Goal: Task Accomplishment & Management: Use online tool/utility

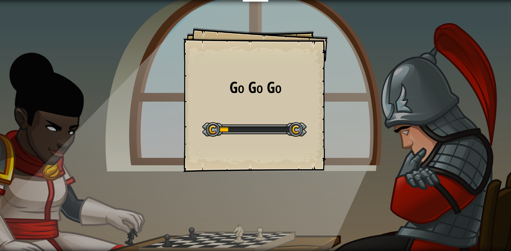
click at [231, 111] on div "Go Go Go Goals Start Level Error loading from server. Try refreshing the page. …" at bounding box center [255, 100] width 144 height 144
drag, startPoint x: 233, startPoint y: 113, endPoint x: 237, endPoint y: 113, distance: 3.5
click at [235, 113] on div "Go Go Go Goals Start Level Error loading from server. Try refreshing the page. …" at bounding box center [255, 100] width 144 height 144
drag, startPoint x: 237, startPoint y: 113, endPoint x: 245, endPoint y: 112, distance: 8.0
click at [242, 113] on div "Go Go Go Goals Start Level Error loading from server. Try refreshing the page. …" at bounding box center [255, 100] width 144 height 144
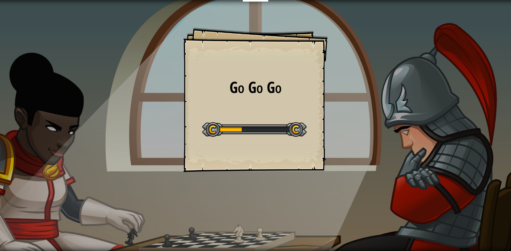
click at [245, 113] on div "Go Go Go Goals Start Level Error loading from server. Try refreshing the page. …" at bounding box center [255, 100] width 144 height 144
click at [246, 112] on div "Go Go Go Goals Start Level Error loading from server. Try refreshing the page. …" at bounding box center [255, 100] width 144 height 144
drag, startPoint x: 247, startPoint y: 112, endPoint x: 254, endPoint y: 109, distance: 7.1
click at [252, 110] on div "Go Go Go Goals Start Level Error loading from server. Try refreshing the page. …" at bounding box center [255, 100] width 144 height 144
drag, startPoint x: 254, startPoint y: 109, endPoint x: 259, endPoint y: 108, distance: 4.8
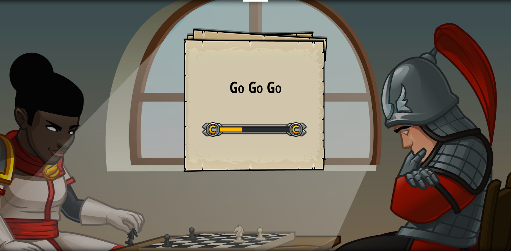
click at [257, 108] on div "Go Go Go Goals Start Level Error loading from server. Try refreshing the page. …" at bounding box center [255, 100] width 144 height 144
click at [259, 108] on div "Go Go Go Goals Start Level Error loading from server. Try refreshing the page. …" at bounding box center [255, 100] width 144 height 144
click at [259, 107] on div "Go Go Go Goals Start Level Error loading from server. Try refreshing the page. …" at bounding box center [255, 100] width 144 height 144
drag, startPoint x: 259, startPoint y: 107, endPoint x: 268, endPoint y: 98, distance: 12.7
click at [263, 106] on div "Go Go Go Goals Start Level Error loading from server. Try refreshing the page. …" at bounding box center [255, 100] width 144 height 144
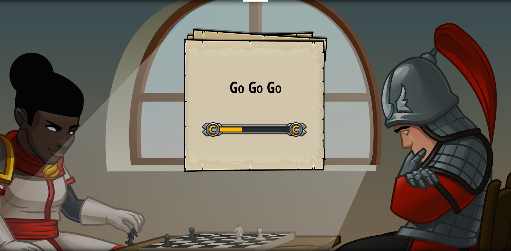
click at [267, 98] on div "Go Go Go Goals Start Level Error loading from server. Try refreshing the page. …" at bounding box center [255, 100] width 144 height 144
click at [270, 89] on div "Educators Create Free Account School & District Solutions Teacher Toolkit Previ…" at bounding box center [255, 125] width 511 height 251
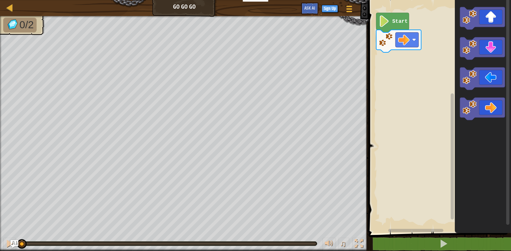
click at [463, 111] on g "Blockly Workspace" at bounding box center [482, 109] width 45 height 22
click at [475, 106] on image "Blockly Workspace" at bounding box center [469, 107] width 14 height 14
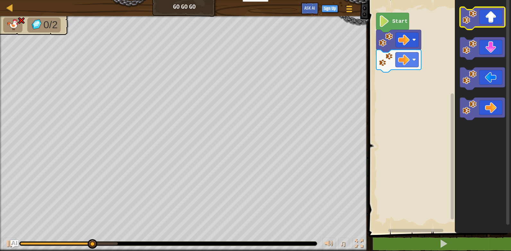
click at [489, 15] on icon "Blockly Workspace" at bounding box center [482, 18] width 45 height 22
click at [482, 24] on icon "Blockly Workspace" at bounding box center [482, 18] width 45 height 22
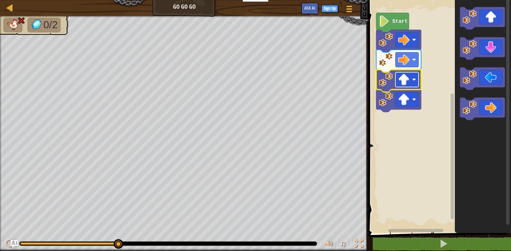
click at [408, 80] on image "Blockly Workspace" at bounding box center [404, 80] width 12 height 12
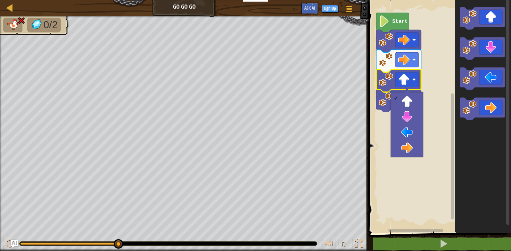
click at [393, 27] on icon "Blockly Workspace" at bounding box center [392, 23] width 33 height 20
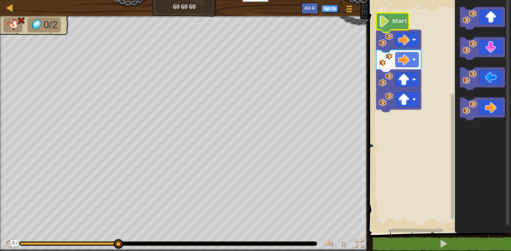
click at [393, 27] on icon "Blockly Workspace" at bounding box center [392, 23] width 33 height 20
click at [389, 25] on image "Blockly Workspace" at bounding box center [383, 21] width 11 height 12
click at [390, 24] on g "Start" at bounding box center [398, 62] width 45 height 99
click at [391, 24] on icon "Blockly Workspace" at bounding box center [392, 23] width 33 height 20
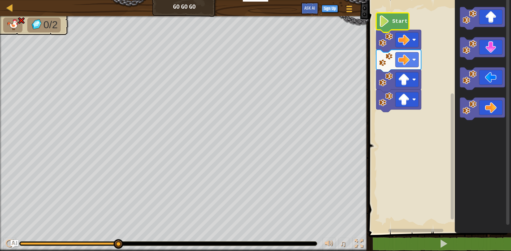
click at [391, 24] on icon "Blockly Workspace" at bounding box center [392, 23] width 33 height 20
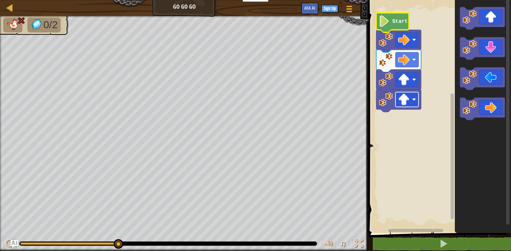
click at [402, 102] on image "Blockly Workspace" at bounding box center [404, 100] width 12 height 12
click at [404, 18] on icon "Blockly Workspace" at bounding box center [392, 23] width 33 height 20
click at [384, 25] on image "Blockly Workspace" at bounding box center [383, 21] width 11 height 12
click at [117, 237] on div "♫" at bounding box center [184, 241] width 368 height 19
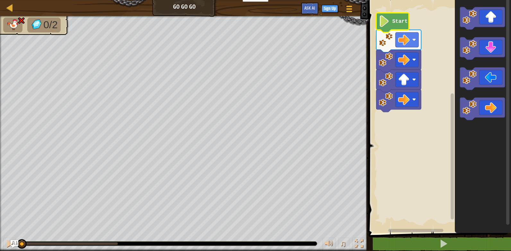
drag, startPoint x: 116, startPoint y: 247, endPoint x: 10, endPoint y: 232, distance: 107.2
click at [10, 232] on div "♫" at bounding box center [184, 241] width 368 height 19
drag, startPoint x: 21, startPoint y: 241, endPoint x: 51, endPoint y: 249, distance: 31.4
click at [51, 249] on div "♫" at bounding box center [184, 241] width 368 height 19
drag, startPoint x: 69, startPoint y: 239, endPoint x: 102, endPoint y: 249, distance: 34.7
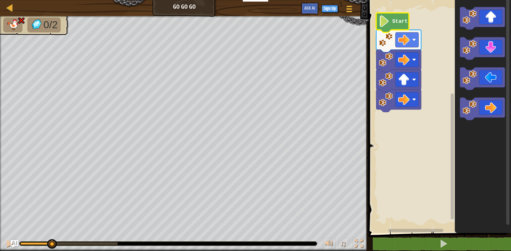
click at [108, 0] on html "Educators Create Free Account School & District Solutions Teacher Toolkit Previ…" at bounding box center [255, 0] width 511 height 0
drag, startPoint x: 51, startPoint y: 241, endPoint x: 277, endPoint y: 265, distance: 227.1
click at [277, 0] on html "Educators Create Free Account School & District Solutions Teacher Toolkit Previ…" at bounding box center [255, 0] width 511 height 0
drag, startPoint x: 116, startPoint y: 242, endPoint x: 13, endPoint y: 253, distance: 103.6
click at [13, 0] on html "Educators Create Free Account School & District Solutions Teacher Toolkit Previ…" at bounding box center [255, 0] width 511 height 0
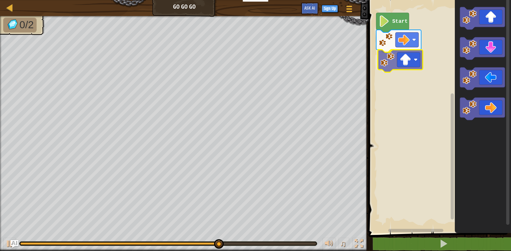
click at [398, 59] on div "Start" at bounding box center [438, 115] width 144 height 236
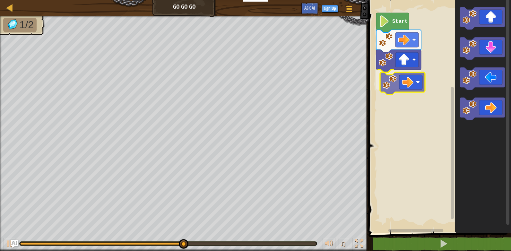
click at [398, 86] on div "Start" at bounding box center [438, 115] width 144 height 236
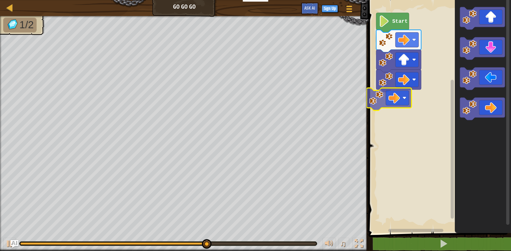
click at [386, 102] on div "Start" at bounding box center [438, 115] width 144 height 236
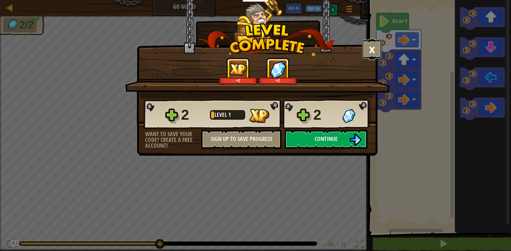
click at [377, 51] on button "×" at bounding box center [372, 48] width 20 height 19
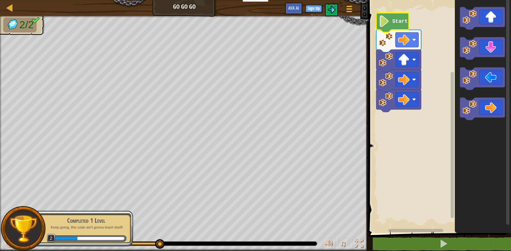
click at [387, 22] on image "Blockly Workspace" at bounding box center [383, 21] width 11 height 12
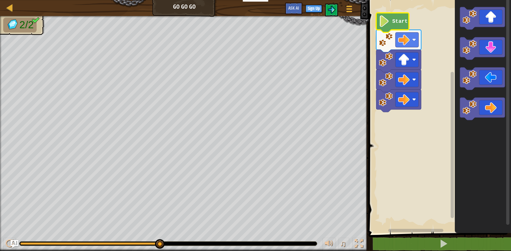
drag, startPoint x: 170, startPoint y: 11, endPoint x: 172, endPoint y: 5, distance: 6.1
click at [172, 5] on div "Map Go Go Go Game Menu Sign Up Ask AI" at bounding box center [184, 8] width 368 height 16
drag, startPoint x: 172, startPoint y: 5, endPoint x: 168, endPoint y: 7, distance: 4.1
click at [168, 7] on div "Map Go Go Go Game Menu Sign Up Ask AI" at bounding box center [184, 8] width 368 height 16
click at [34, 25] on span "2/2" at bounding box center [27, 25] width 14 height 12
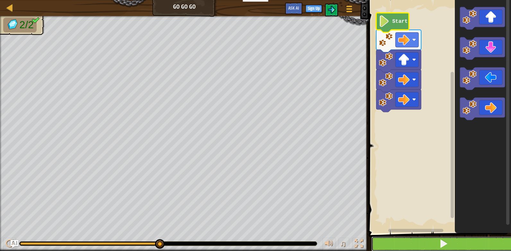
drag, startPoint x: 438, startPoint y: 242, endPoint x: 427, endPoint y: 242, distance: 11.5
click at [429, 243] on button at bounding box center [443, 243] width 144 height 15
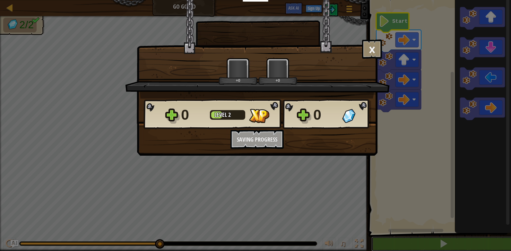
scroll to position [0, 0]
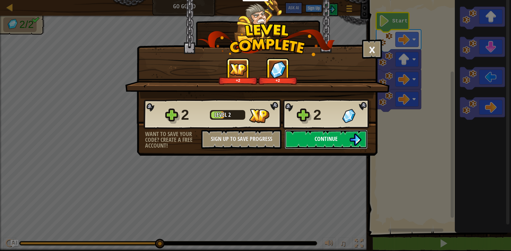
click at [348, 136] on button "Continue" at bounding box center [325, 139] width 83 height 19
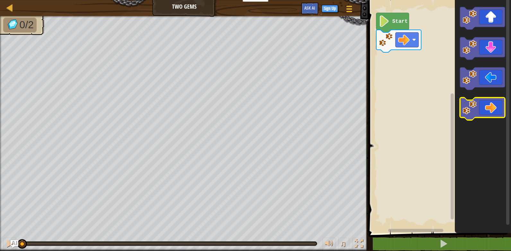
click at [491, 103] on icon "Blockly Workspace" at bounding box center [482, 109] width 45 height 22
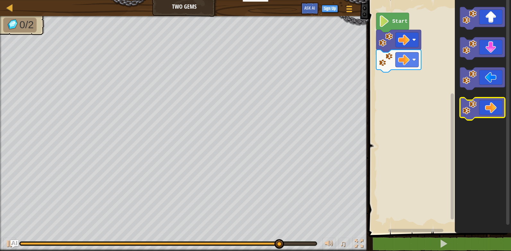
click at [479, 114] on icon "Blockly Workspace" at bounding box center [482, 109] width 45 height 22
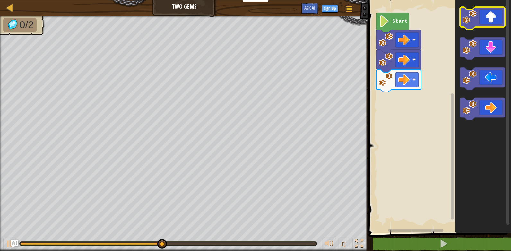
click at [479, 23] on icon "Blockly Workspace" at bounding box center [482, 18] width 45 height 22
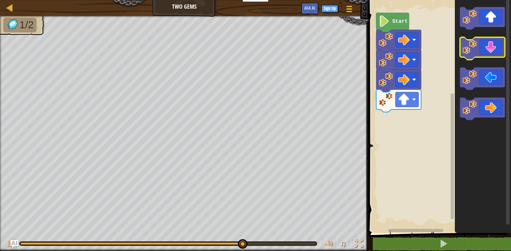
click at [502, 49] on icon "Blockly Workspace" at bounding box center [482, 48] width 45 height 22
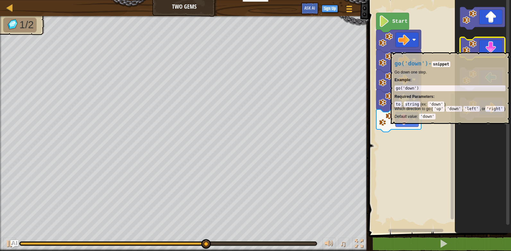
click at [499, 49] on icon "Blockly Workspace" at bounding box center [482, 48] width 45 height 22
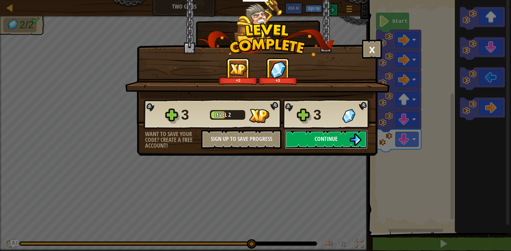
click at [301, 145] on button "Continue" at bounding box center [325, 139] width 83 height 19
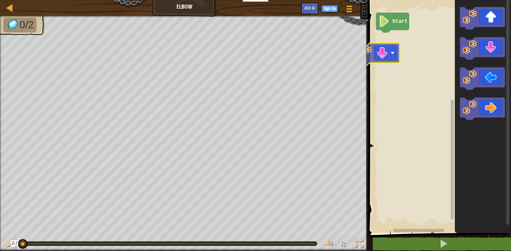
click at [370, 56] on div "Start" at bounding box center [438, 115] width 144 height 236
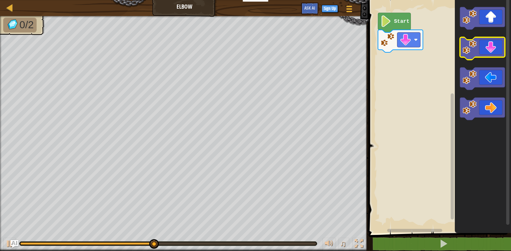
click at [468, 56] on icon "Blockly Workspace" at bounding box center [482, 48] width 45 height 22
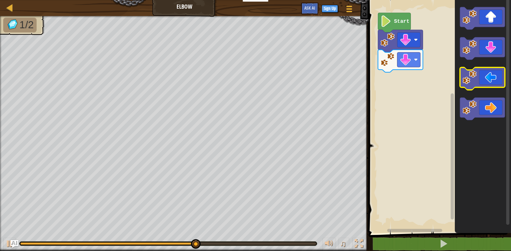
click at [486, 80] on icon "Blockly Workspace" at bounding box center [482, 78] width 45 height 22
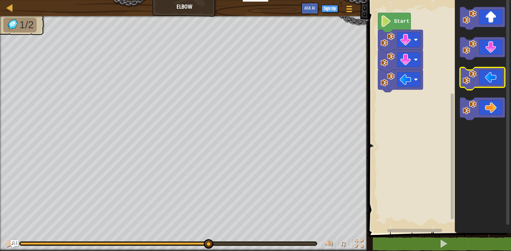
click at [486, 80] on icon "Blockly Workspace" at bounding box center [482, 78] width 45 height 22
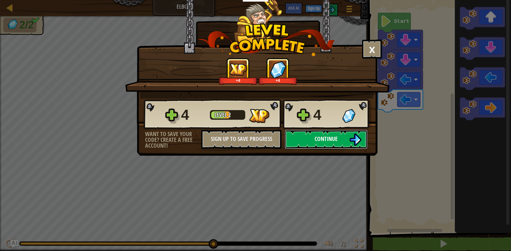
drag, startPoint x: 310, startPoint y: 141, endPoint x: 314, endPoint y: 140, distance: 4.6
click at [314, 140] on button "Continue" at bounding box center [325, 139] width 83 height 19
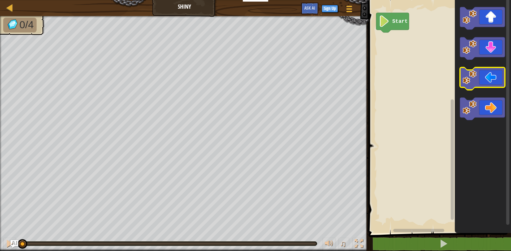
click at [476, 81] on g "Blockly Workspace" at bounding box center [482, 78] width 45 height 22
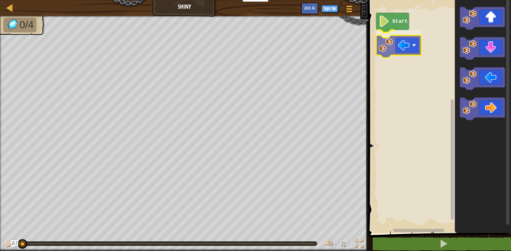
click at [384, 44] on div "Start" at bounding box center [438, 115] width 144 height 236
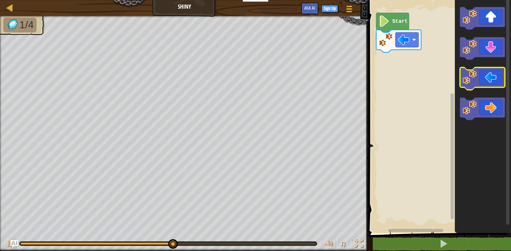
click at [487, 72] on icon "Blockly Workspace" at bounding box center [482, 78] width 45 height 22
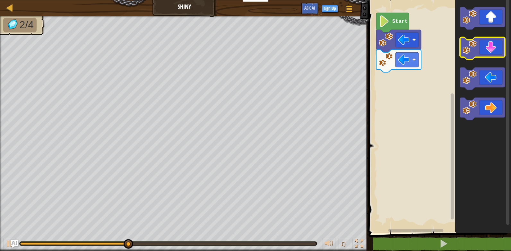
click at [493, 43] on icon "Blockly Workspace" at bounding box center [482, 48] width 45 height 22
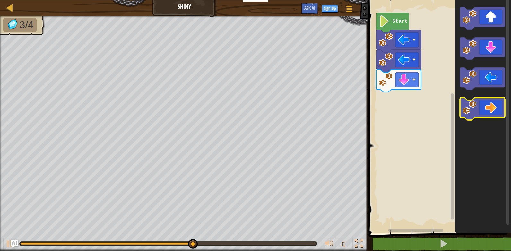
click at [490, 110] on icon "Blockly Workspace" at bounding box center [482, 109] width 45 height 22
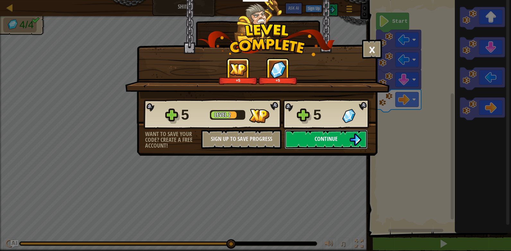
click at [347, 134] on button "Continue" at bounding box center [325, 139] width 83 height 19
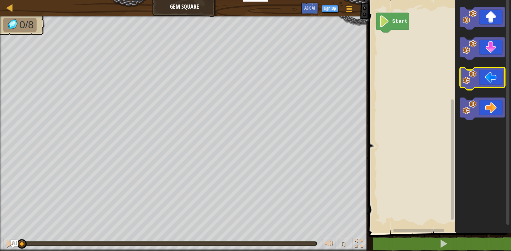
click at [484, 87] on g "Blockly Workspace" at bounding box center [482, 63] width 45 height 113
click at [484, 86] on icon "Blockly Workspace" at bounding box center [482, 78] width 45 height 22
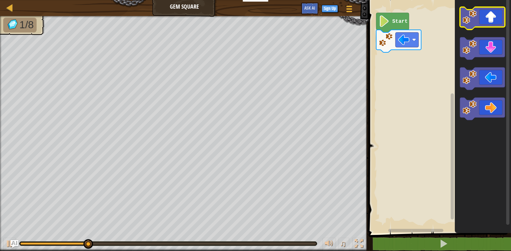
click at [497, 21] on icon "Blockly Workspace" at bounding box center [482, 18] width 45 height 22
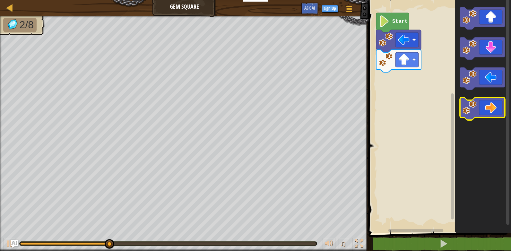
click at [489, 104] on icon "Blockly Workspace" at bounding box center [482, 109] width 45 height 22
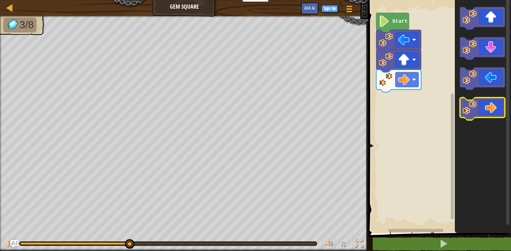
click at [491, 112] on icon "Blockly Workspace" at bounding box center [482, 109] width 45 height 22
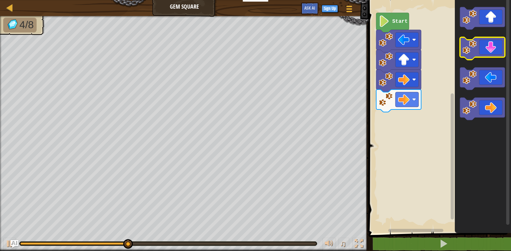
click at [492, 49] on icon "Blockly Workspace" at bounding box center [482, 48] width 45 height 22
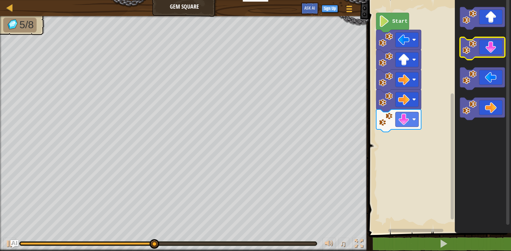
click at [492, 49] on icon "Blockly Workspace" at bounding box center [482, 48] width 45 height 22
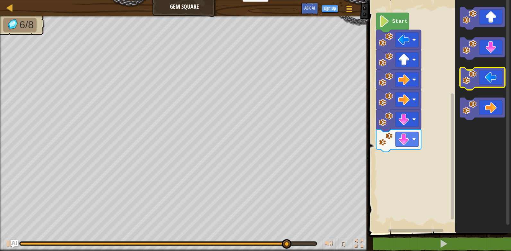
click at [468, 78] on image "Blockly Workspace" at bounding box center [469, 77] width 14 height 14
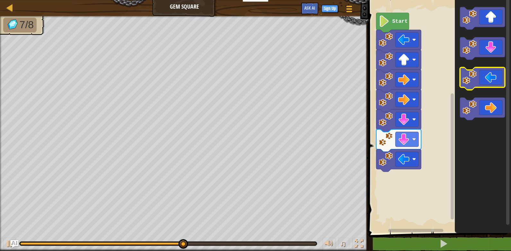
click at [468, 78] on image "Blockly Workspace" at bounding box center [469, 77] width 14 height 14
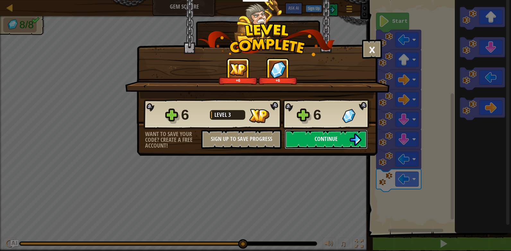
click at [351, 136] on img at bounding box center [355, 139] width 12 height 12
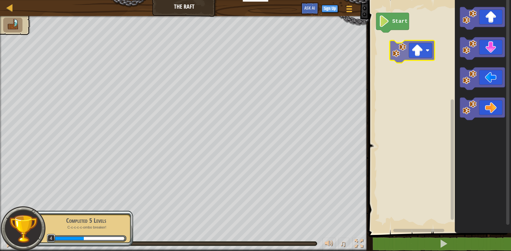
click at [424, 58] on div "Start" at bounding box center [438, 115] width 144 height 236
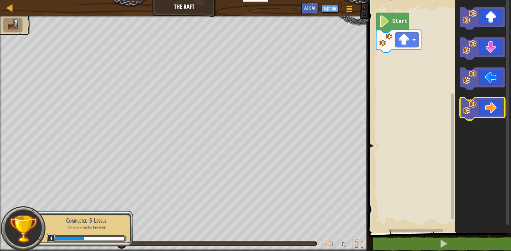
click at [477, 107] on icon "Blockly Workspace" at bounding box center [482, 109] width 45 height 22
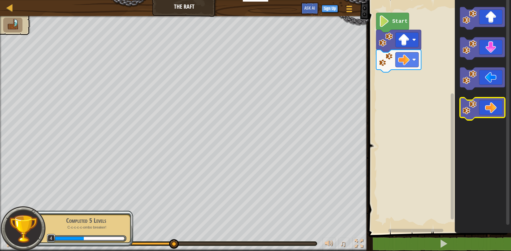
click at [495, 99] on icon "Blockly Workspace" at bounding box center [482, 109] width 45 height 22
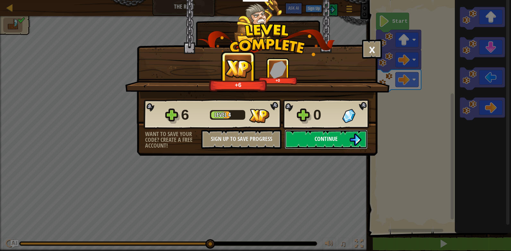
click at [327, 136] on span "Continue" at bounding box center [325, 139] width 23 height 8
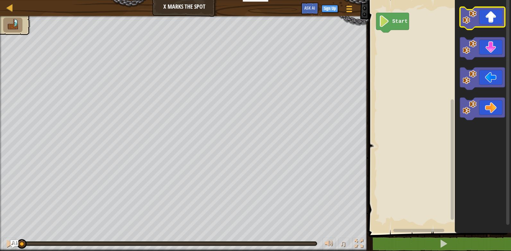
click at [496, 25] on icon "Blockly Workspace" at bounding box center [482, 18] width 45 height 22
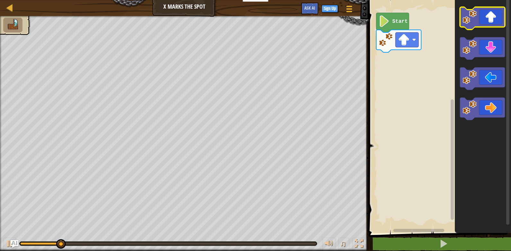
click at [500, 17] on icon "Blockly Workspace" at bounding box center [482, 18] width 45 height 22
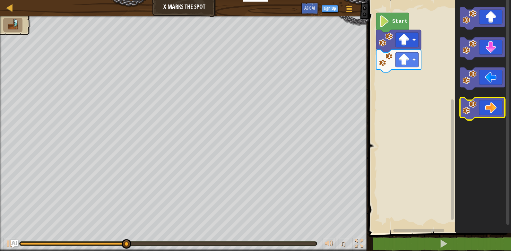
click at [479, 106] on icon "Blockly Workspace" at bounding box center [482, 109] width 45 height 22
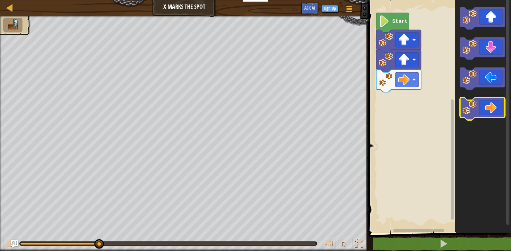
click at [479, 106] on icon "Blockly Workspace" at bounding box center [482, 109] width 45 height 22
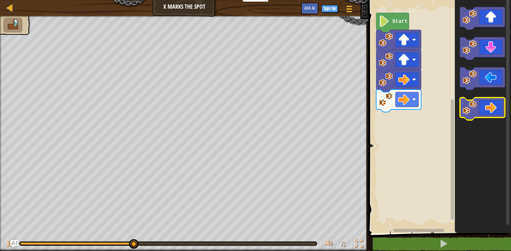
click at [479, 106] on icon "Blockly Workspace" at bounding box center [482, 109] width 45 height 22
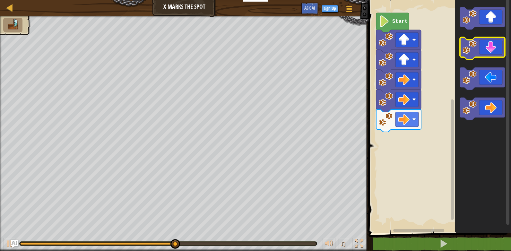
click at [493, 53] on icon "Blockly Workspace" at bounding box center [482, 48] width 45 height 22
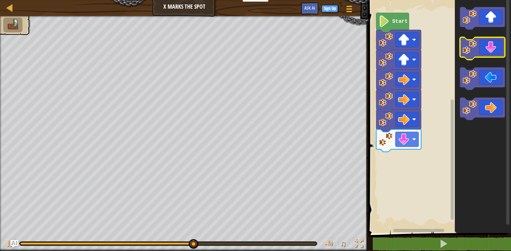
click at [493, 53] on icon "Blockly Workspace" at bounding box center [482, 48] width 45 height 22
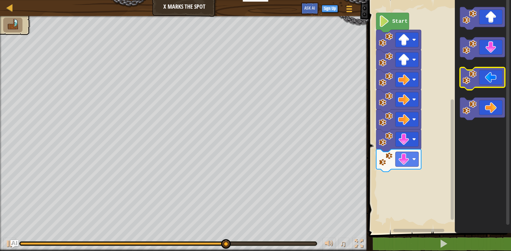
click at [478, 78] on icon "Blockly Workspace" at bounding box center [482, 78] width 45 height 22
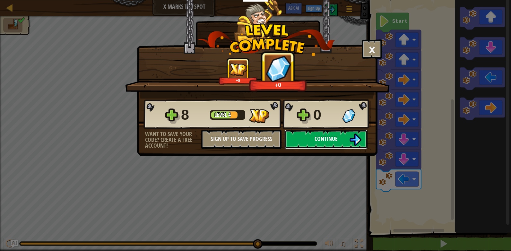
click at [326, 134] on button "Continue" at bounding box center [325, 139] width 83 height 19
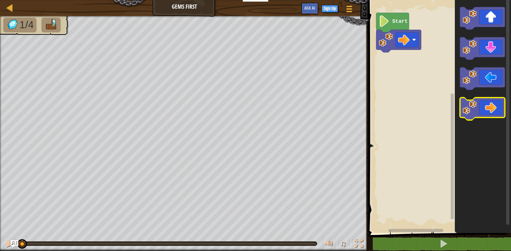
click at [490, 114] on icon "Blockly Workspace" at bounding box center [482, 109] width 45 height 22
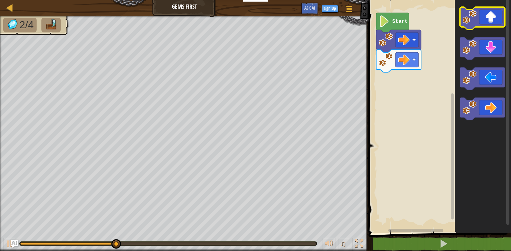
click at [492, 9] on icon "Blockly Workspace" at bounding box center [482, 18] width 45 height 22
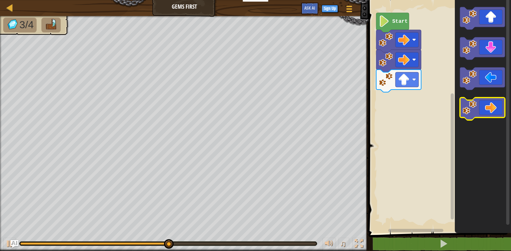
click at [488, 108] on icon "Blockly Workspace" at bounding box center [482, 109] width 45 height 22
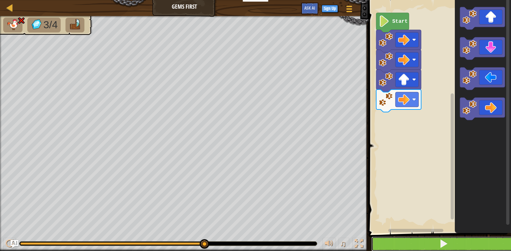
click at [463, 245] on button at bounding box center [443, 243] width 144 height 15
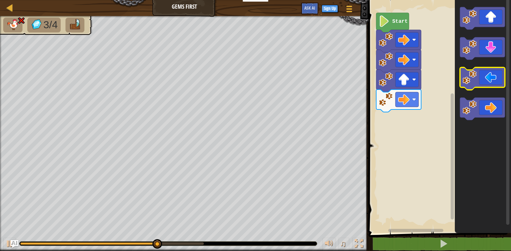
click at [495, 76] on icon "Blockly Workspace" at bounding box center [482, 78] width 45 height 22
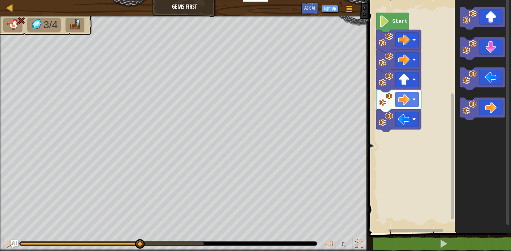
click at [132, 227] on div "3/4 ♫ Cougar" at bounding box center [255, 133] width 511 height 235
click at [499, 48] on icon "Blockly Workspace" at bounding box center [482, 48] width 45 height 22
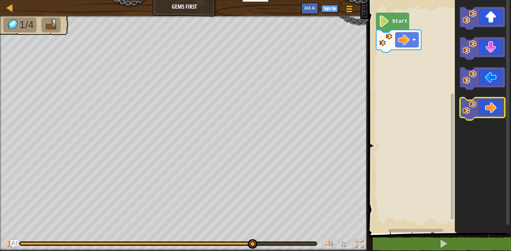
click at [494, 110] on icon "Blockly Workspace" at bounding box center [482, 109] width 45 height 22
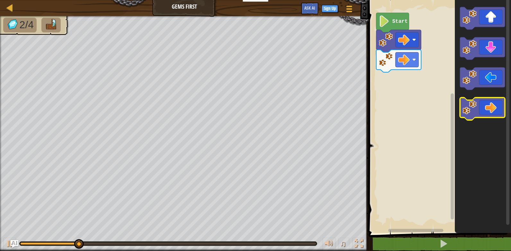
click at [494, 110] on icon "Blockly Workspace" at bounding box center [482, 109] width 45 height 22
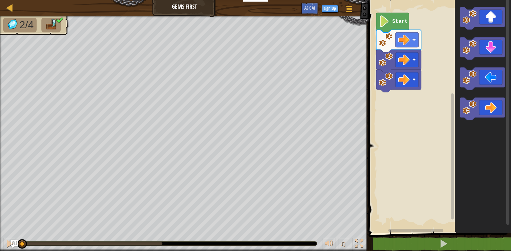
drag, startPoint x: 157, startPoint y: 243, endPoint x: -1, endPoint y: 241, distance: 158.8
click at [0, 0] on html "Educators Create Free Account School & District Solutions Teacher Toolkit Previ…" at bounding box center [255, 0] width 511 height 0
click at [261, 243] on div at bounding box center [168, 244] width 297 height 4
click at [438, 42] on div "Map Gems First Game Menu Sign Up Ask AI 1 ההההההההההההההההההההההההההההההההההההה…" at bounding box center [255, 125] width 511 height 251
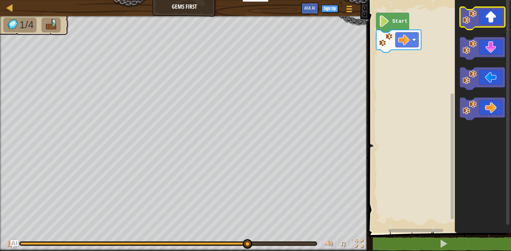
click at [500, 24] on icon "Blockly Workspace" at bounding box center [482, 18] width 45 height 22
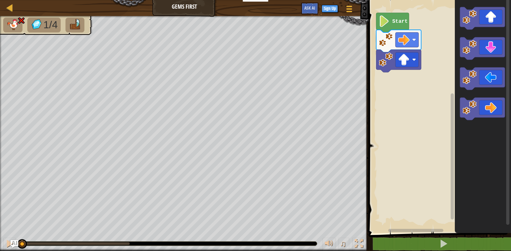
drag, startPoint x: 129, startPoint y: 244, endPoint x: -1, endPoint y: 229, distance: 131.1
click at [0, 0] on html "Educators Create Free Account School & District Solutions Teacher Toolkit Previ…" at bounding box center [255, 0] width 511 height 0
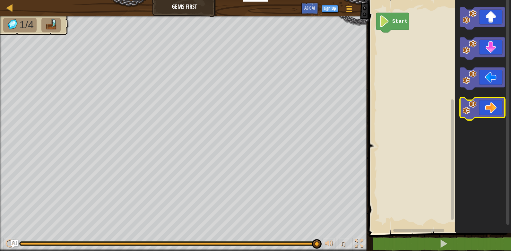
click at [483, 105] on icon "Blockly Workspace" at bounding box center [482, 109] width 45 height 22
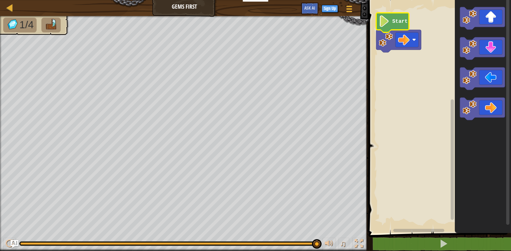
click at [392, 25] on icon "Blockly Workspace" at bounding box center [392, 23] width 33 height 20
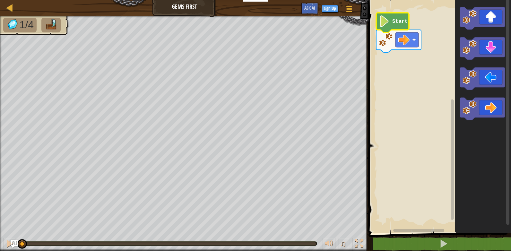
drag, startPoint x: 311, startPoint y: 244, endPoint x: -1, endPoint y: 250, distance: 312.1
click at [0, 0] on html "Educators Create Free Account School & District Solutions Teacher Toolkit Previ…" at bounding box center [255, 0] width 511 height 0
click at [473, 112] on image "Blockly Workspace" at bounding box center [469, 107] width 14 height 14
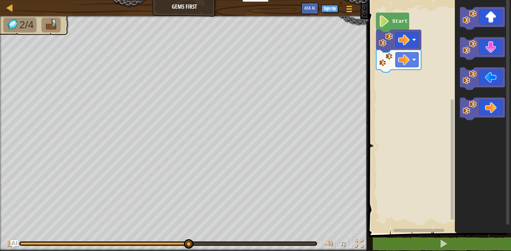
click at [231, 242] on div at bounding box center [168, 244] width 297 height 4
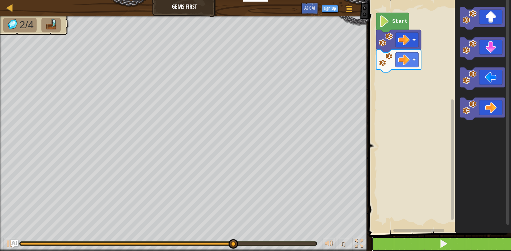
click at [437, 248] on button at bounding box center [443, 243] width 144 height 15
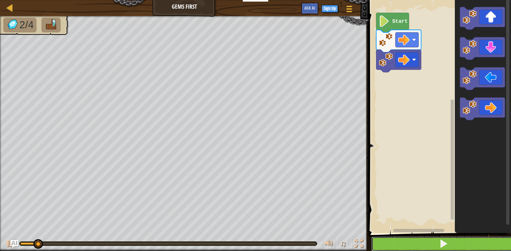
click at [437, 248] on button at bounding box center [443, 243] width 144 height 15
click at [438, 248] on button at bounding box center [443, 243] width 144 height 15
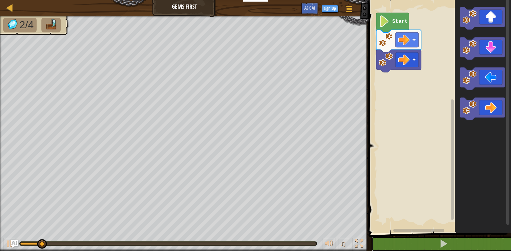
click at [443, 0] on html "Educators Create Free Account School & District Solutions Teacher Toolkit Previ…" at bounding box center [255, 0] width 511 height 0
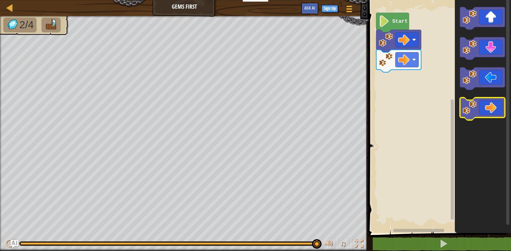
click at [478, 107] on icon "Blockly Workspace" at bounding box center [482, 109] width 45 height 22
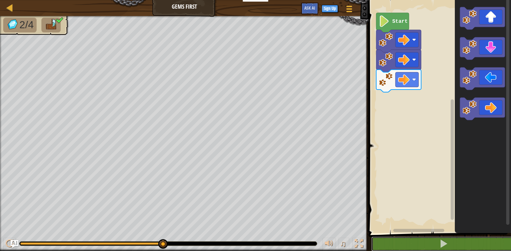
click at [386, 0] on html "Educators Create Free Account School & District Solutions Teacher Toolkit Previ…" at bounding box center [255, 0] width 511 height 0
click at [391, 236] on span at bounding box center [440, 107] width 148 height 259
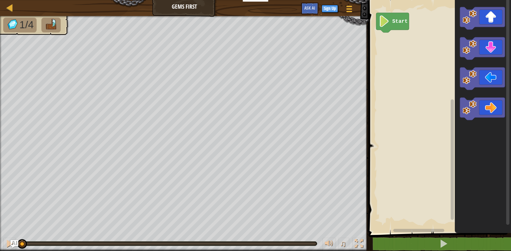
drag, startPoint x: 236, startPoint y: 244, endPoint x: -1, endPoint y: 202, distance: 241.3
click at [0, 0] on html "Educators Create Free Account School & District Solutions Teacher Toolkit Previ…" at bounding box center [255, 0] width 511 height 0
click at [11, 232] on div "1/4 ♫ Cougar" at bounding box center [255, 133] width 511 height 235
drag, startPoint x: 99, startPoint y: 246, endPoint x: 116, endPoint y: 244, distance: 17.0
click at [114, 245] on div at bounding box center [168, 243] width 298 height 4
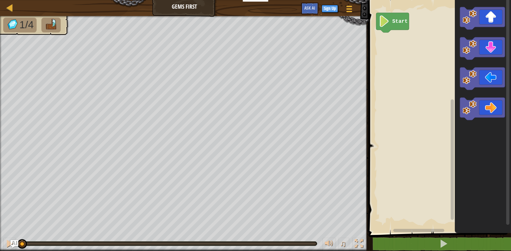
click at [17, 229] on div "1/4 ♫ Cougar" at bounding box center [255, 133] width 511 height 235
click at [10, 241] on div at bounding box center [9, 243] width 8 height 8
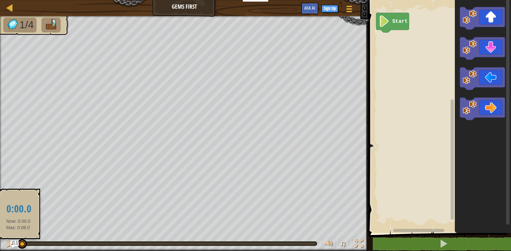
drag, startPoint x: 49, startPoint y: 241, endPoint x: 10, endPoint y: 244, distance: 39.2
click at [12, 244] on div "Map Gems First Game Menu Sign Up Ask AI 1 ההההההההההההההההההההההההההההההההההההה…" at bounding box center [255, 125] width 511 height 251
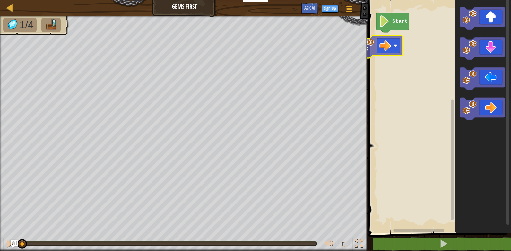
click at [383, 47] on div "Start" at bounding box center [438, 115] width 144 height 236
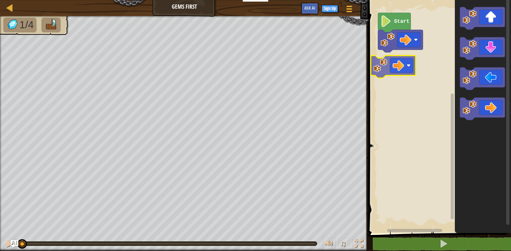
click at [385, 69] on div "Start" at bounding box center [438, 115] width 144 height 236
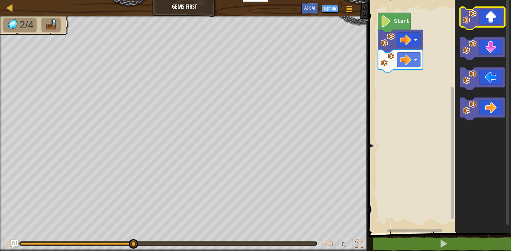
click at [482, 18] on icon "Blockly Workspace" at bounding box center [482, 18] width 45 height 22
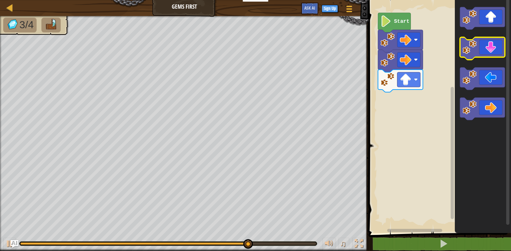
click at [482, 42] on icon "Blockly Workspace" at bounding box center [482, 48] width 45 height 22
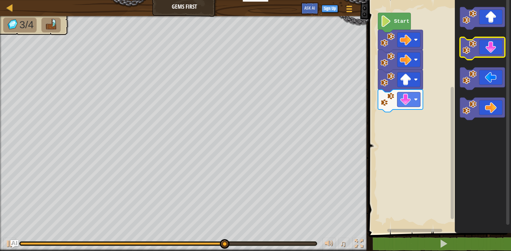
click at [488, 46] on icon "Blockly Workspace" at bounding box center [482, 48] width 45 height 22
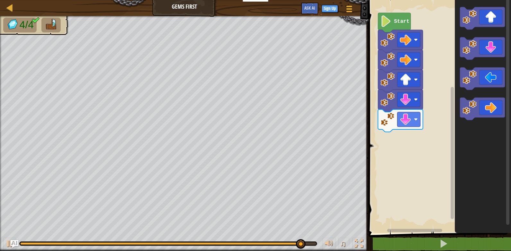
click at [486, 26] on icon "Blockly Workspace" at bounding box center [482, 18] width 45 height 22
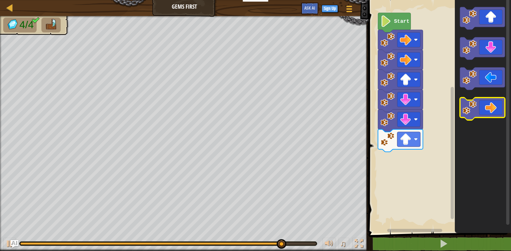
click at [498, 103] on icon "Blockly Workspace" at bounding box center [482, 109] width 45 height 22
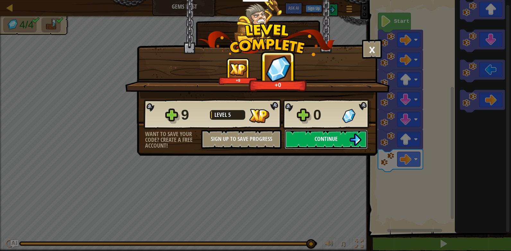
click at [339, 131] on button "Continue" at bounding box center [325, 139] width 83 height 19
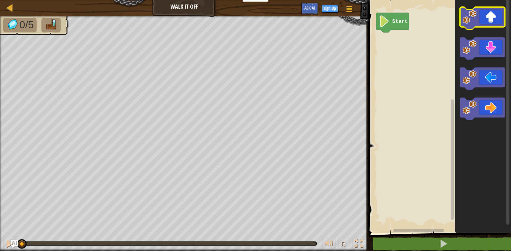
click at [494, 24] on icon "Blockly Workspace" at bounding box center [482, 18] width 45 height 22
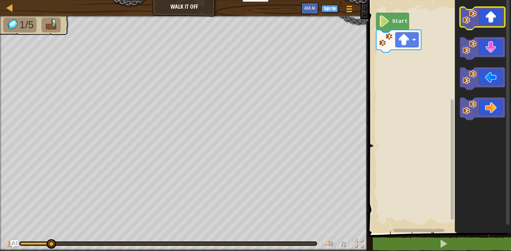
click at [497, 16] on icon "Blockly Workspace" at bounding box center [482, 18] width 45 height 22
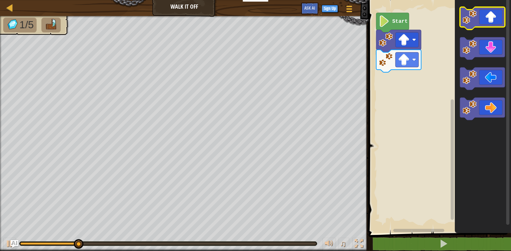
click at [496, 16] on icon "Blockly Workspace" at bounding box center [482, 18] width 45 height 22
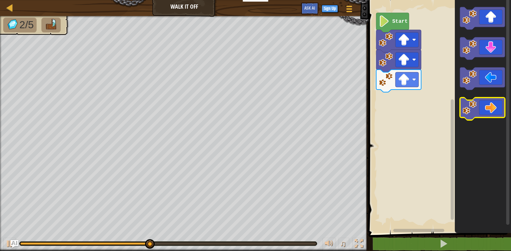
click at [484, 105] on icon "Blockly Workspace" at bounding box center [482, 109] width 45 height 22
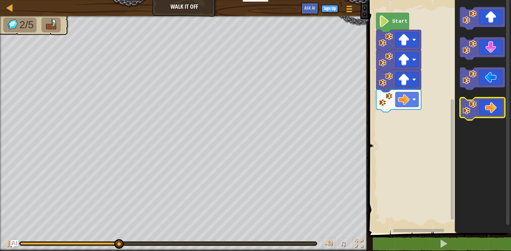
click at [484, 106] on icon "Blockly Workspace" at bounding box center [482, 109] width 45 height 22
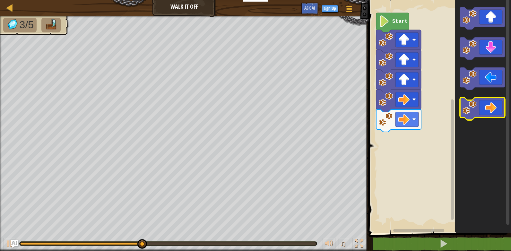
click at [483, 108] on icon "Blockly Workspace" at bounding box center [482, 109] width 45 height 22
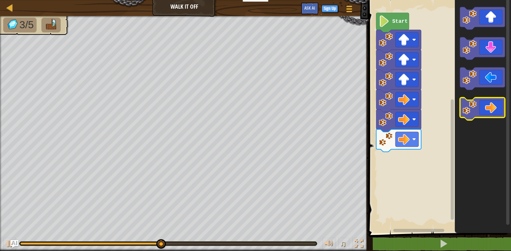
click at [488, 108] on icon "Blockly Workspace" at bounding box center [482, 109] width 45 height 22
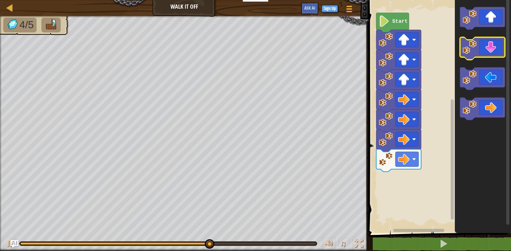
click at [489, 54] on icon "Blockly Workspace" at bounding box center [482, 48] width 45 height 22
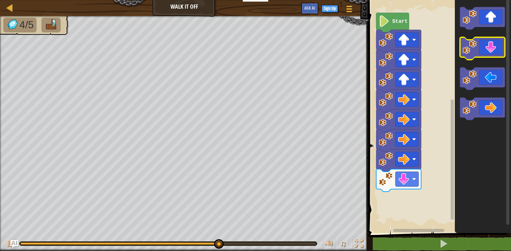
click at [489, 54] on icon "Blockly Workspace" at bounding box center [482, 48] width 45 height 22
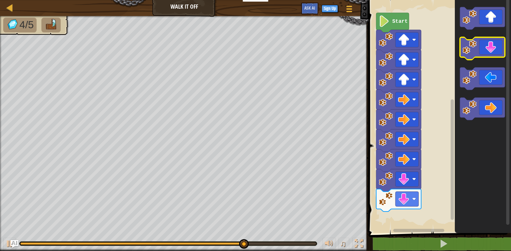
click at [489, 53] on icon "Blockly Workspace" at bounding box center [482, 48] width 45 height 22
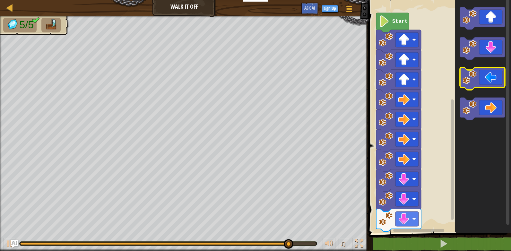
click at [474, 78] on image "Blockly Workspace" at bounding box center [469, 77] width 14 height 14
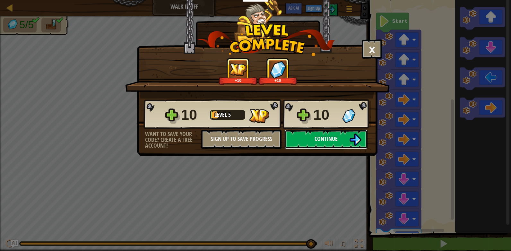
click at [340, 135] on button "Continue" at bounding box center [325, 139] width 83 height 19
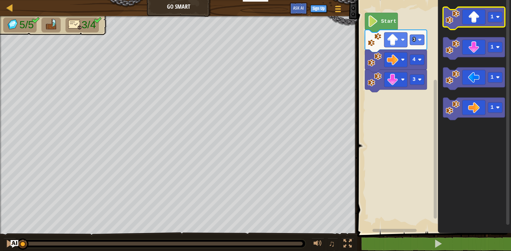
click at [466, 9] on icon "Blockly Workspace" at bounding box center [474, 18] width 62 height 22
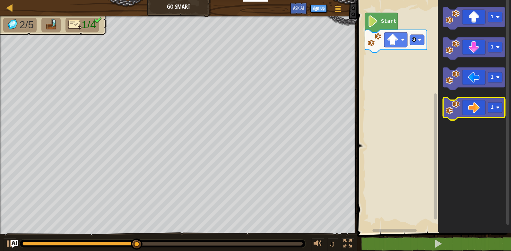
click at [456, 101] on image "Blockly Workspace" at bounding box center [452, 107] width 14 height 14
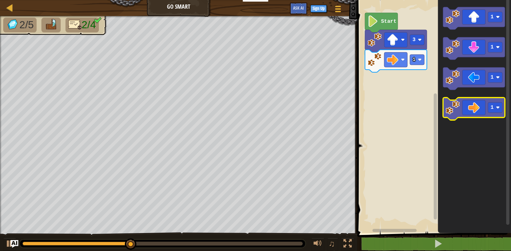
click at [459, 100] on icon "Blockly Workspace" at bounding box center [474, 109] width 62 height 22
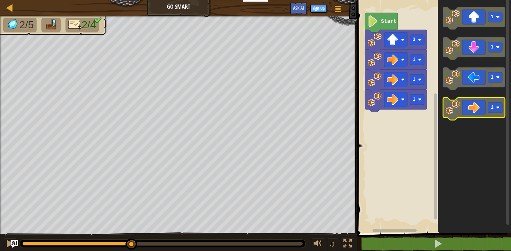
click at [459, 100] on icon "Blockly Workspace" at bounding box center [474, 109] width 62 height 22
click at [461, 110] on icon "Blockly Workspace" at bounding box center [474, 109] width 62 height 22
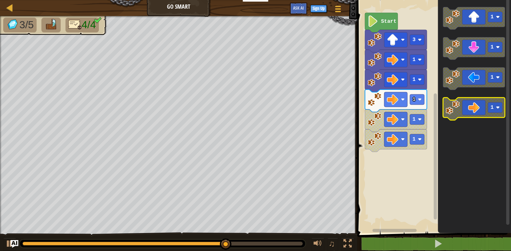
click at [478, 106] on icon "Blockly Workspace" at bounding box center [474, 109] width 62 height 22
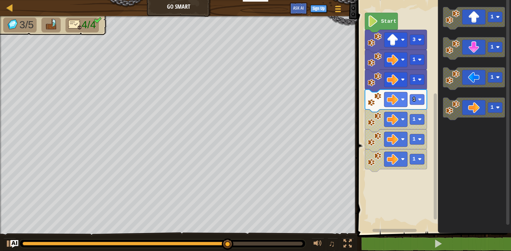
click at [479, 106] on icon "Blockly Workspace" at bounding box center [474, 109] width 62 height 22
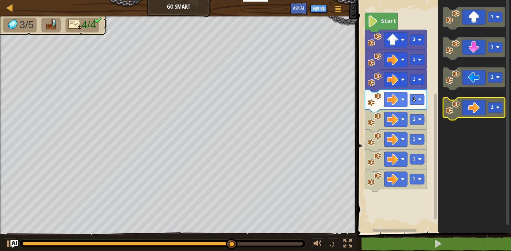
click at [479, 106] on icon "Blockly Workspace" at bounding box center [474, 109] width 62 height 22
click at [480, 106] on icon "Blockly Workspace" at bounding box center [474, 109] width 62 height 22
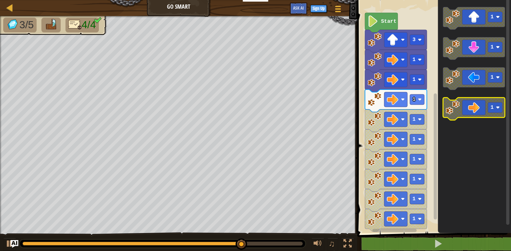
click at [480, 106] on icon "Blockly Workspace" at bounding box center [474, 109] width 62 height 22
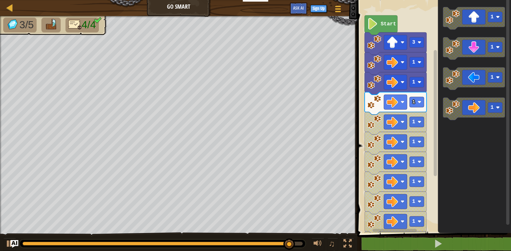
click at [369, 13] on rect "Blockly Workspace" at bounding box center [433, 115] width 156 height 236
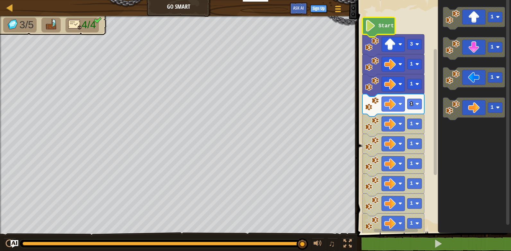
click at [370, 30] on image "Blockly Workspace" at bounding box center [370, 26] width 11 height 12
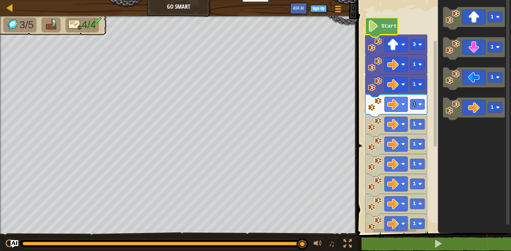
click at [379, 30] on g "3 1 1 1 1 1 1 1 1 1 1 1 1 Start" at bounding box center [396, 157] width 62 height 278
click at [383, 29] on text "Start" at bounding box center [388, 26] width 15 height 6
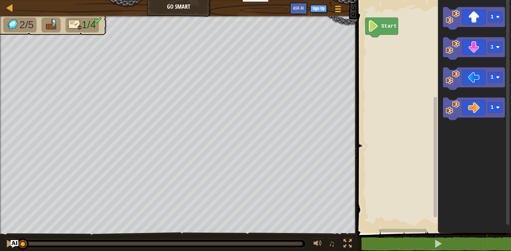
drag, startPoint x: 129, startPoint y: 244, endPoint x: -1, endPoint y: 230, distance: 130.7
click at [0, 0] on html "Educators Create Free Account School & District Solutions Teacher Toolkit Previ…" at bounding box center [255, 0] width 511 height 0
click at [9, 239] on div at bounding box center [9, 243] width 8 height 8
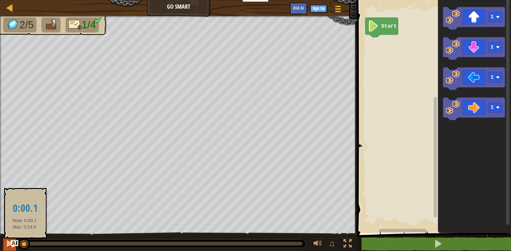
drag, startPoint x: 45, startPoint y: 245, endPoint x: 8, endPoint y: 250, distance: 37.0
click at [8, 0] on html "Educators Create Free Account School & District Solutions Teacher Toolkit Previ…" at bounding box center [255, 0] width 511 height 0
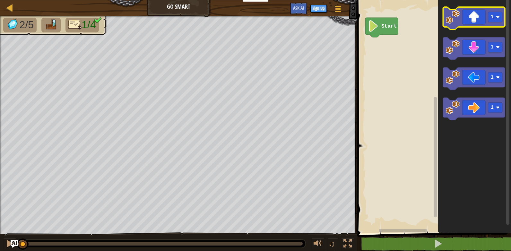
click at [473, 16] on icon "Blockly Workspace" at bounding box center [474, 18] width 62 height 22
click at [472, 17] on icon "Blockly Workspace" at bounding box center [474, 18] width 62 height 22
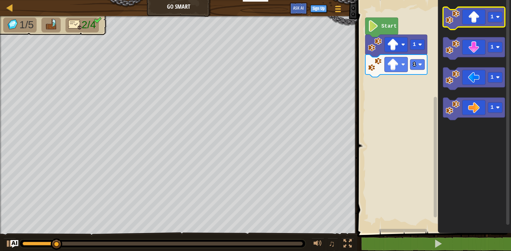
click at [470, 18] on icon "Blockly Workspace" at bounding box center [474, 18] width 62 height 22
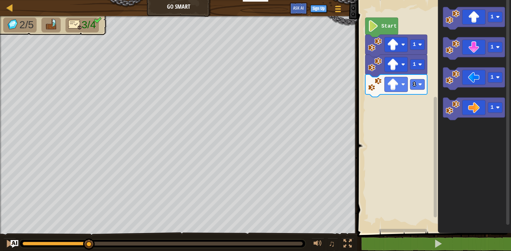
click at [89, 224] on div "2/5 3/4 ♫ Cougar" at bounding box center [255, 133] width 511 height 235
click at [17, 238] on div "♫" at bounding box center [178, 241] width 357 height 19
drag, startPoint x: 9, startPoint y: 241, endPoint x: 16, endPoint y: 238, distance: 7.5
click at [10, 241] on div at bounding box center [9, 243] width 8 height 8
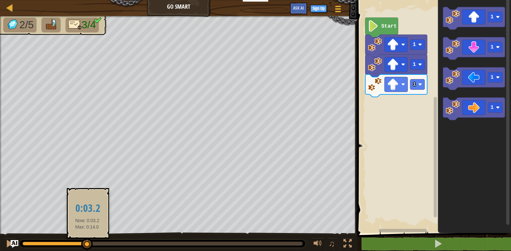
drag, startPoint x: 136, startPoint y: 245, endPoint x: 87, endPoint y: 239, distance: 49.5
click at [87, 239] on div at bounding box center [87, 244] width 12 height 12
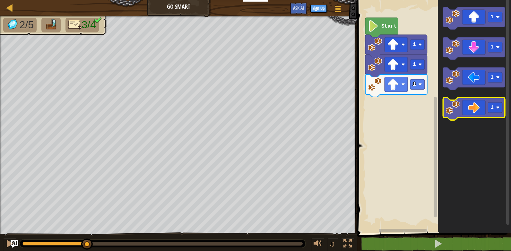
click at [484, 99] on icon "Blockly Workspace" at bounding box center [474, 109] width 62 height 22
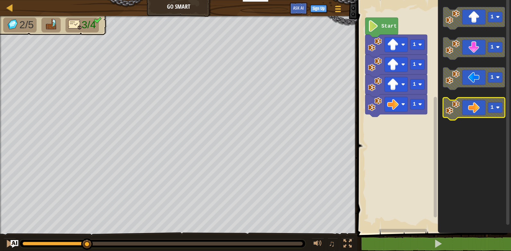
click at [484, 99] on icon "Blockly Workspace" at bounding box center [474, 109] width 62 height 22
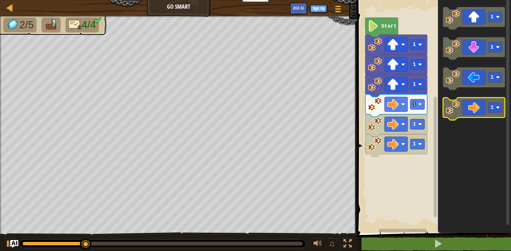
click at [485, 99] on icon "Blockly Workspace" at bounding box center [474, 109] width 62 height 22
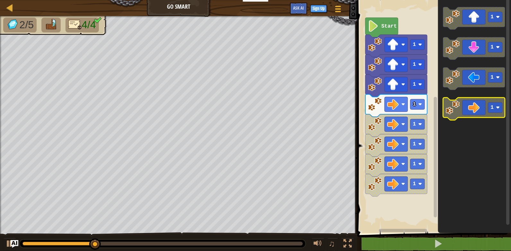
click at [486, 99] on icon "Blockly Workspace" at bounding box center [474, 109] width 62 height 22
click at [488, 100] on icon "Blockly Workspace" at bounding box center [474, 109] width 62 height 22
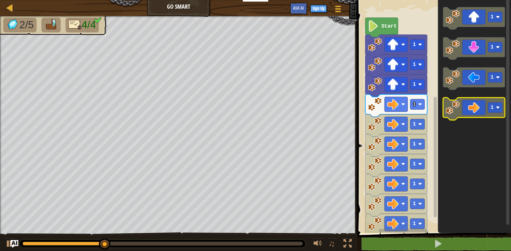
click at [488, 100] on icon "Blockly Workspace" at bounding box center [474, 109] width 62 height 22
click at [489, 100] on icon "Blockly Workspace" at bounding box center [474, 109] width 62 height 22
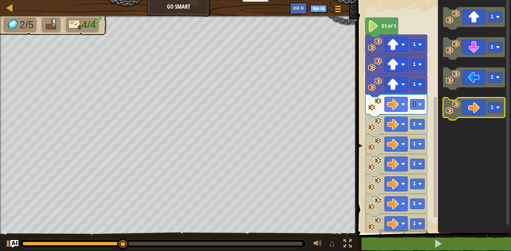
click at [489, 101] on icon "Blockly Workspace" at bounding box center [474, 109] width 62 height 22
click at [488, 105] on rect "Blockly Workspace" at bounding box center [495, 107] width 14 height 10
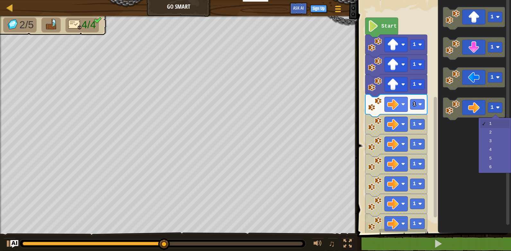
drag, startPoint x: 154, startPoint y: 237, endPoint x: 225, endPoint y: 265, distance: 76.7
click at [225, 0] on html "Educators Create Free Account School & District Solutions Teacher Toolkit Previ…" at bounding box center [255, 0] width 511 height 0
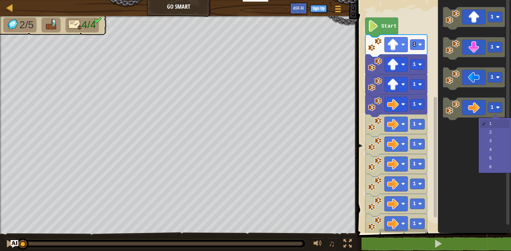
drag, startPoint x: 205, startPoint y: 242, endPoint x: 1, endPoint y: 198, distance: 208.7
click at [0, 0] on html "Educators Create Free Account School & District Solutions Teacher Toolkit Previ…" at bounding box center [255, 0] width 511 height 0
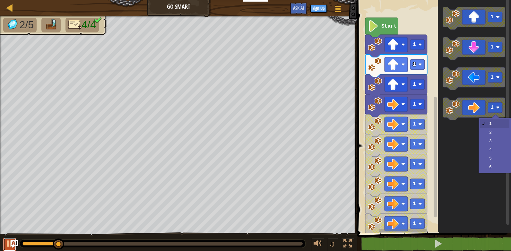
click at [10, 241] on div at bounding box center [9, 243] width 8 height 8
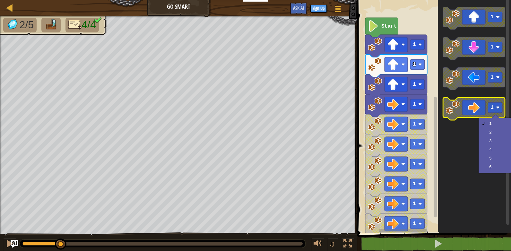
click at [475, 102] on icon "Blockly Workspace" at bounding box center [474, 109] width 62 height 22
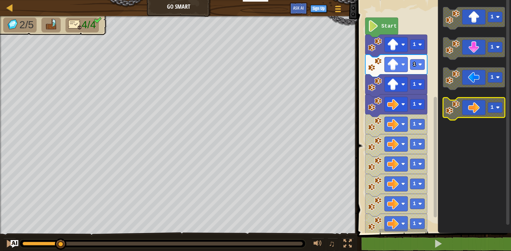
click at [474, 102] on icon "Blockly Workspace" at bounding box center [474, 109] width 62 height 22
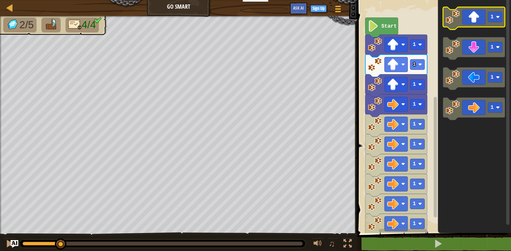
click at [498, 17] on image "Blockly Workspace" at bounding box center [498, 17] width 4 height 4
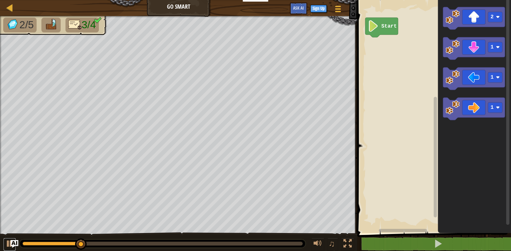
drag, startPoint x: 9, startPoint y: 239, endPoint x: 31, endPoint y: 232, distance: 23.2
click at [12, 238] on button at bounding box center [9, 244] width 13 height 13
drag, startPoint x: 85, startPoint y: 243, endPoint x: 9, endPoint y: 243, distance: 76.0
click at [10, 243] on div "♫" at bounding box center [178, 241] width 357 height 19
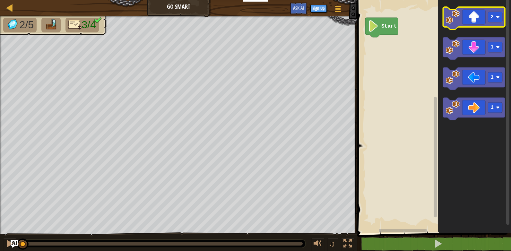
click at [454, 18] on image "Blockly Workspace" at bounding box center [452, 17] width 14 height 14
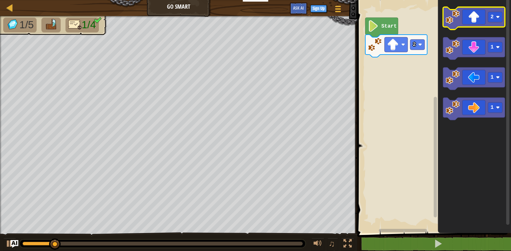
click at [460, 15] on icon "Blockly Workspace" at bounding box center [474, 18] width 62 height 22
click at [500, 16] on rect "Blockly Workspace" at bounding box center [495, 17] width 14 height 10
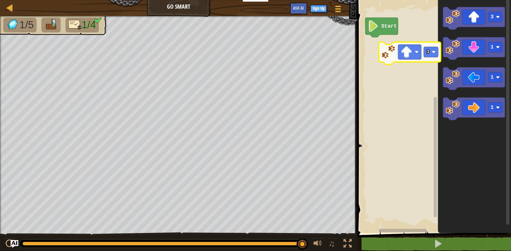
click at [411, 53] on div "Start 3 1 1 1 3" at bounding box center [433, 115] width 156 height 236
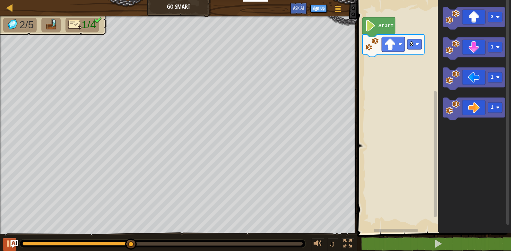
click at [4, 244] on div "♫" at bounding box center [178, 241] width 357 height 19
click at [6, 245] on div at bounding box center [9, 243] width 8 height 8
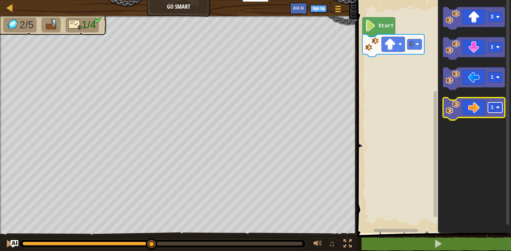
click at [492, 107] on text "1" at bounding box center [491, 108] width 3 height 6
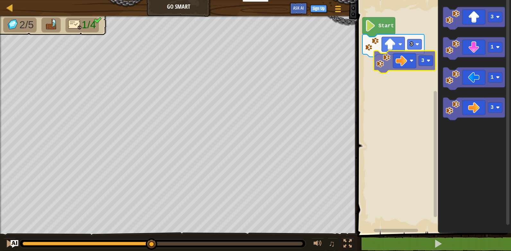
click at [416, 66] on div "3 Start 3 1 1 3 3" at bounding box center [433, 115] width 156 height 236
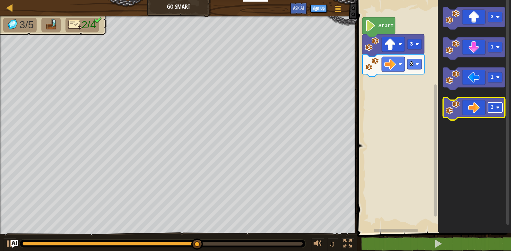
click at [495, 110] on rect "Blockly Workspace" at bounding box center [495, 107] width 14 height 10
click at [481, 111] on icon "Blockly Workspace" at bounding box center [474, 109] width 62 height 22
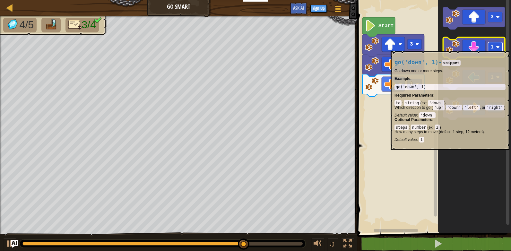
click at [496, 48] on rect "Blockly Workspace" at bounding box center [495, 47] width 14 height 10
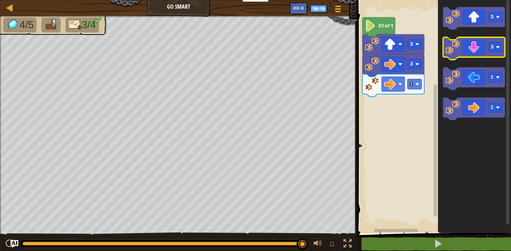
click at [498, 52] on g "3" at bounding box center [474, 48] width 62 height 22
click at [491, 43] on rect "Blockly Workspace" at bounding box center [495, 47] width 14 height 10
click at [467, 46] on icon "Blockly Workspace" at bounding box center [474, 48] width 62 height 22
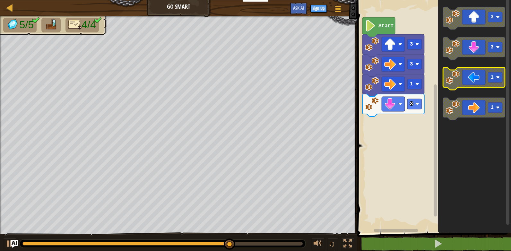
click at [476, 81] on icon "Blockly Workspace" at bounding box center [474, 78] width 62 height 22
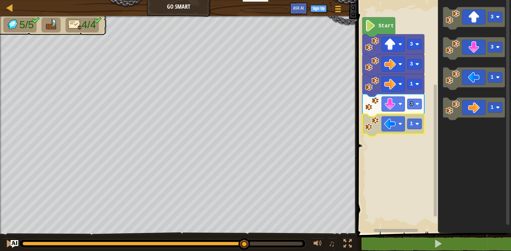
drag, startPoint x: 298, startPoint y: 241, endPoint x: 244, endPoint y: 253, distance: 55.6
click at [244, 0] on html "Educators Create Free Account School & District Solutions Teacher Toolkit Previ…" at bounding box center [255, 0] width 511 height 0
click at [383, 126] on rect "Blockly Workspace" at bounding box center [392, 123] width 23 height 15
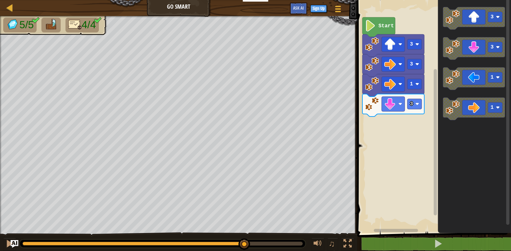
click at [438, 128] on icon "3 3 1 1" at bounding box center [473, 115] width 73 height 236
click at [450, 113] on g "3 3 1 1" at bounding box center [474, 63] width 62 height 113
click at [459, 80] on image "Blockly Workspace" at bounding box center [452, 77] width 14 height 14
click at [390, 14] on rect "Blockly Workspace" at bounding box center [433, 115] width 156 height 236
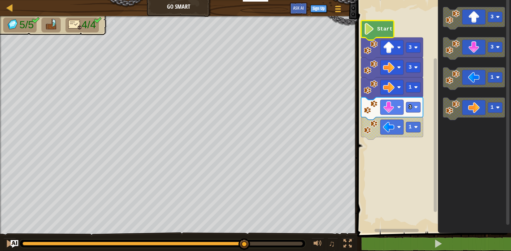
click at [380, 23] on icon "Blockly Workspace" at bounding box center [377, 31] width 33 height 20
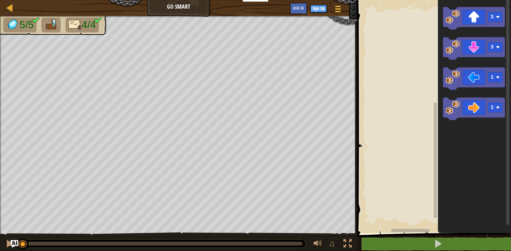
drag, startPoint x: 247, startPoint y: 242, endPoint x: 0, endPoint y: 164, distance: 258.7
click at [0, 0] on html "Educators Create Free Account School & District Solutions Teacher Toolkit Previ…" at bounding box center [255, 0] width 511 height 0
click at [472, 24] on icon "Blockly Workspace" at bounding box center [474, 18] width 62 height 22
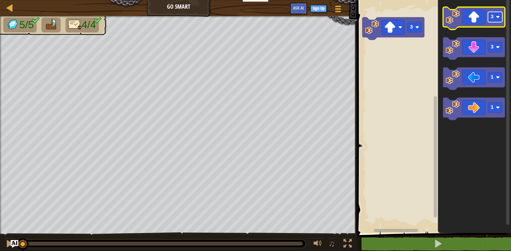
click at [496, 19] on rect "Blockly Workspace" at bounding box center [495, 17] width 14 height 10
click at [493, 22] on icon "Blockly Workspace" at bounding box center [474, 18] width 62 height 22
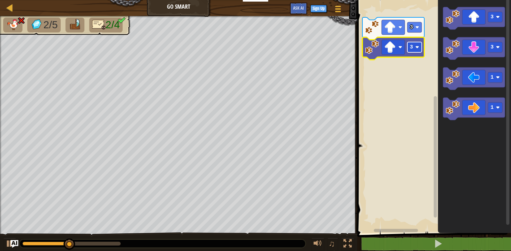
click at [411, 49] on text "3" at bounding box center [411, 47] width 3 height 6
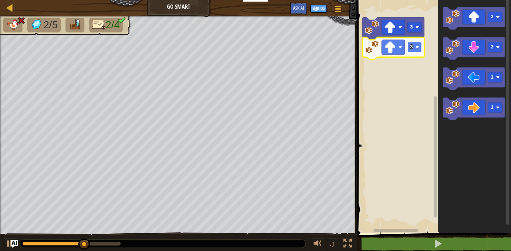
click at [411, 48] on text "3" at bounding box center [411, 47] width 3 height 6
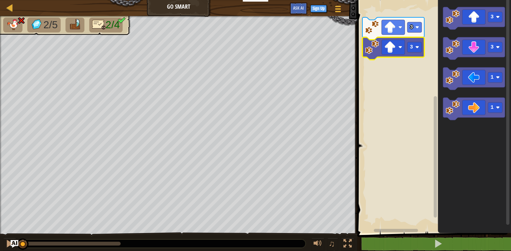
drag, startPoint x: 121, startPoint y: 244, endPoint x: -1, endPoint y: 223, distance: 123.6
click at [0, 0] on html "Educators Create Free Account School & District Solutions Teacher Toolkit Previ…" at bounding box center [255, 0] width 511 height 0
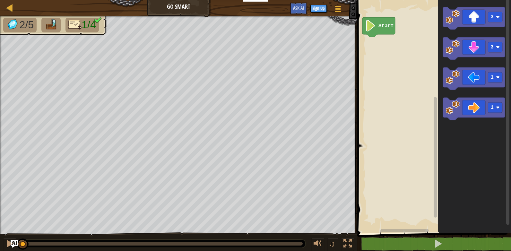
drag, startPoint x: 154, startPoint y: 241, endPoint x: -1, endPoint y: 262, distance: 156.1
click at [0, 0] on html "Educators Create Free Account School & District Solutions Teacher Toolkit Previ…" at bounding box center [255, 0] width 511 height 0
click at [10, 240] on div at bounding box center [9, 243] width 8 height 8
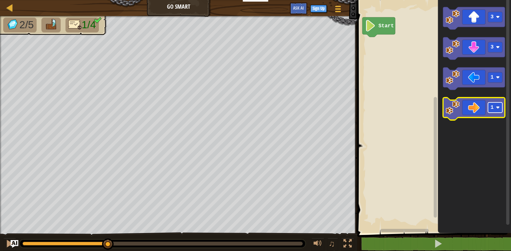
click at [491, 108] on text "1" at bounding box center [491, 108] width 3 height 6
click at [476, 104] on icon "Blockly Workspace" at bounding box center [474, 109] width 62 height 22
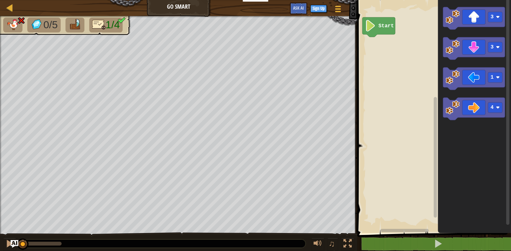
drag, startPoint x: 63, startPoint y: 243, endPoint x: -1, endPoint y: 249, distance: 64.4
click at [0, 0] on html "Educators Create Free Account School & District Solutions Teacher Toolkit Previ…" at bounding box center [255, 0] width 511 height 0
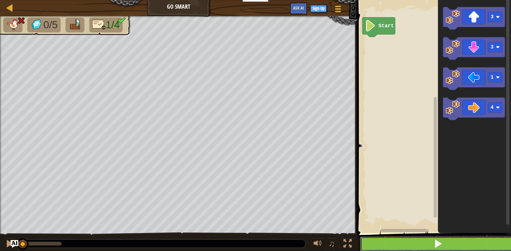
click at [448, 244] on button at bounding box center [438, 243] width 156 height 15
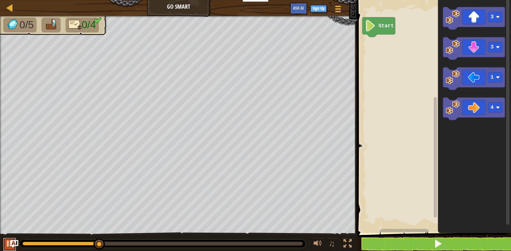
click at [9, 238] on button at bounding box center [9, 244] width 13 height 13
drag, startPoint x: 109, startPoint y: 242, endPoint x: -1, endPoint y: 220, distance: 112.4
click at [0, 0] on html "Educators Create Free Account School & District Solutions Teacher Toolkit Previ…" at bounding box center [255, 0] width 511 height 0
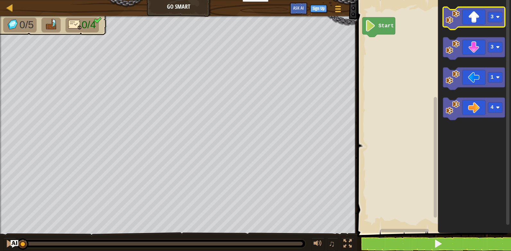
click at [462, 11] on icon "Blockly Workspace" at bounding box center [474, 18] width 62 height 22
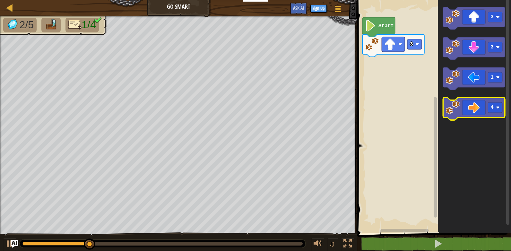
click at [481, 106] on icon "Blockly Workspace" at bounding box center [474, 109] width 62 height 22
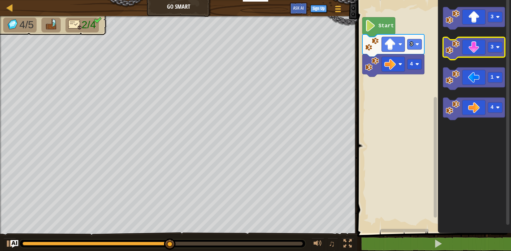
click at [487, 45] on icon "Blockly Workspace" at bounding box center [474, 48] width 62 height 22
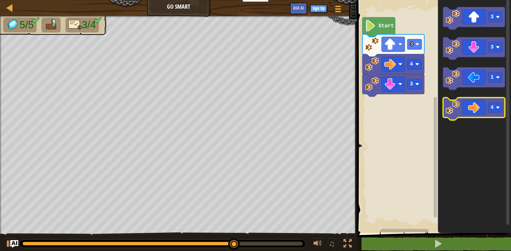
click at [451, 118] on icon "Blockly Workspace" at bounding box center [474, 109] width 62 height 22
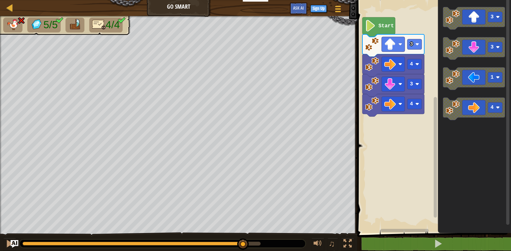
drag, startPoint x: 258, startPoint y: 246, endPoint x: 243, endPoint y: 250, distance: 15.2
click at [243, 250] on div "♫" at bounding box center [178, 241] width 357 height 19
drag, startPoint x: 243, startPoint y: 250, endPoint x: 243, endPoint y: 246, distance: 4.2
click at [242, 246] on div "♫" at bounding box center [178, 241] width 357 height 19
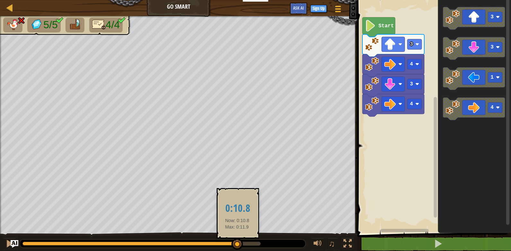
drag, startPoint x: 243, startPoint y: 246, endPoint x: 237, endPoint y: 242, distance: 7.1
click at [237, 242] on div at bounding box center [237, 244] width 12 height 12
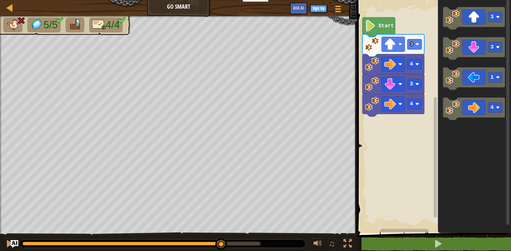
drag, startPoint x: 237, startPoint y: 242, endPoint x: 221, endPoint y: 233, distance: 17.6
click at [221, 233] on div "♫" at bounding box center [178, 241] width 357 height 19
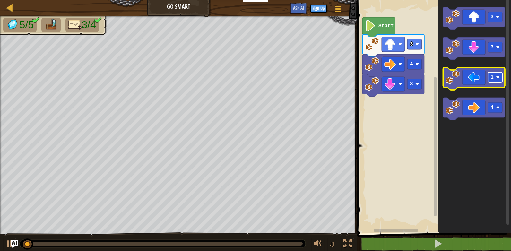
click at [491, 74] on text "1" at bounding box center [491, 77] width 3 height 6
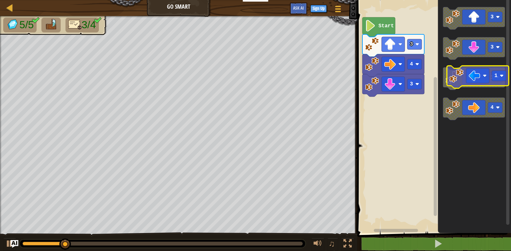
click at [472, 75] on icon "Blockly Workspace" at bounding box center [474, 78] width 62 height 22
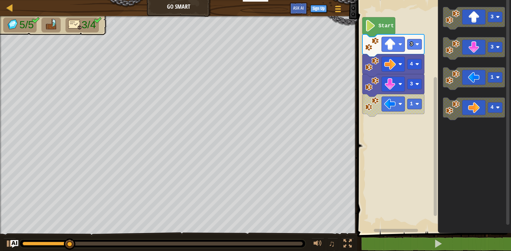
click at [472, 75] on icon "Blockly Workspace" at bounding box center [474, 78] width 62 height 22
